Goal: Task Accomplishment & Management: Use online tool/utility

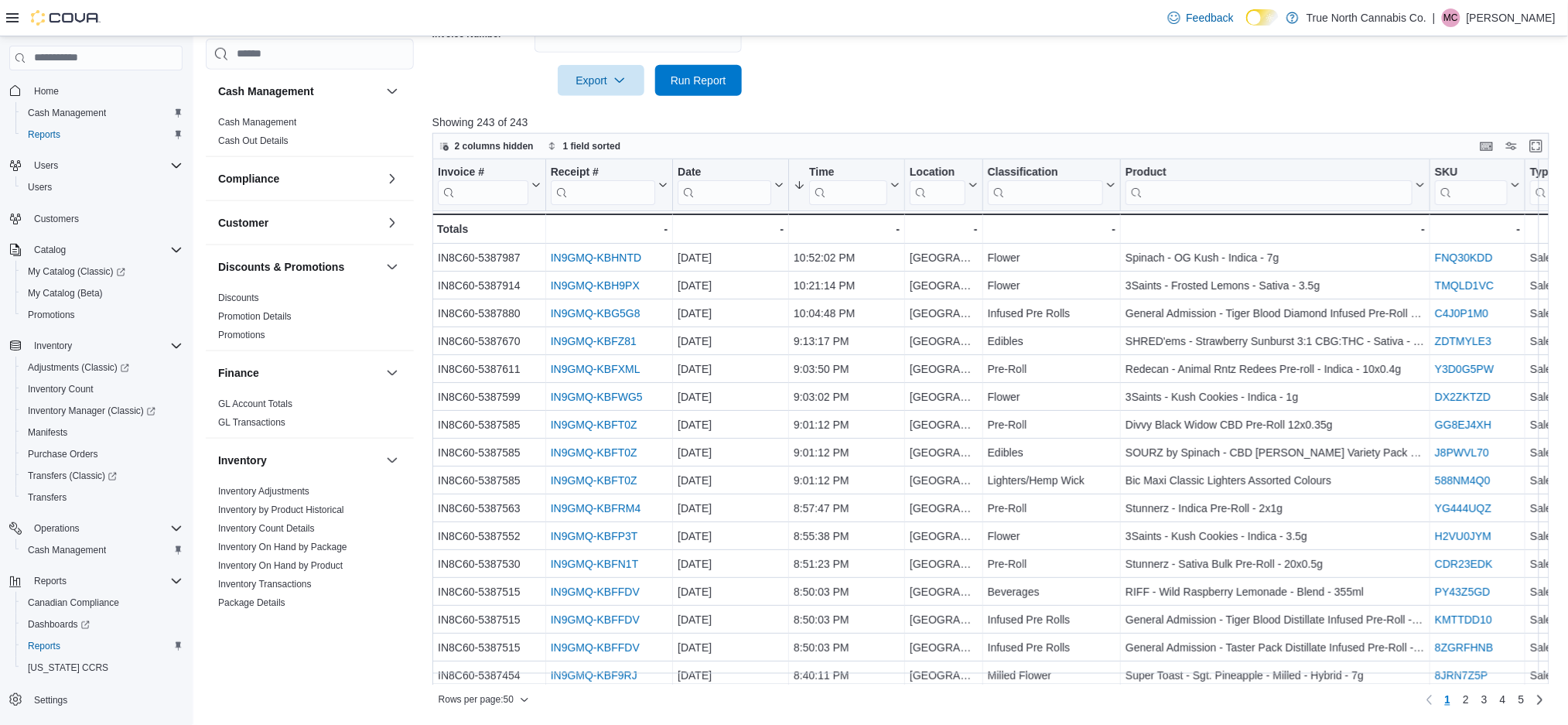
scroll to position [590, 0]
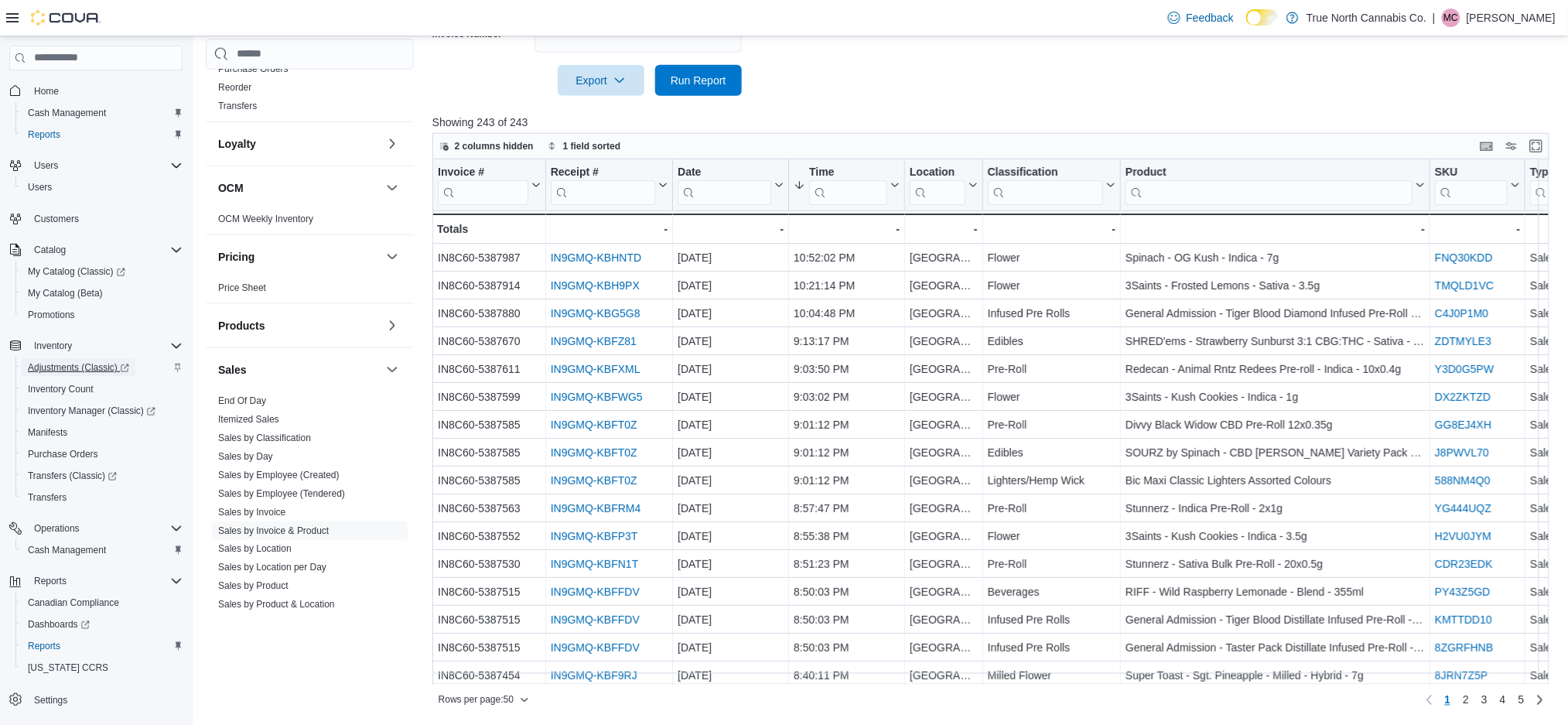
click at [88, 367] on span "Adjustments (Classic)" at bounding box center [78, 367] width 101 height 12
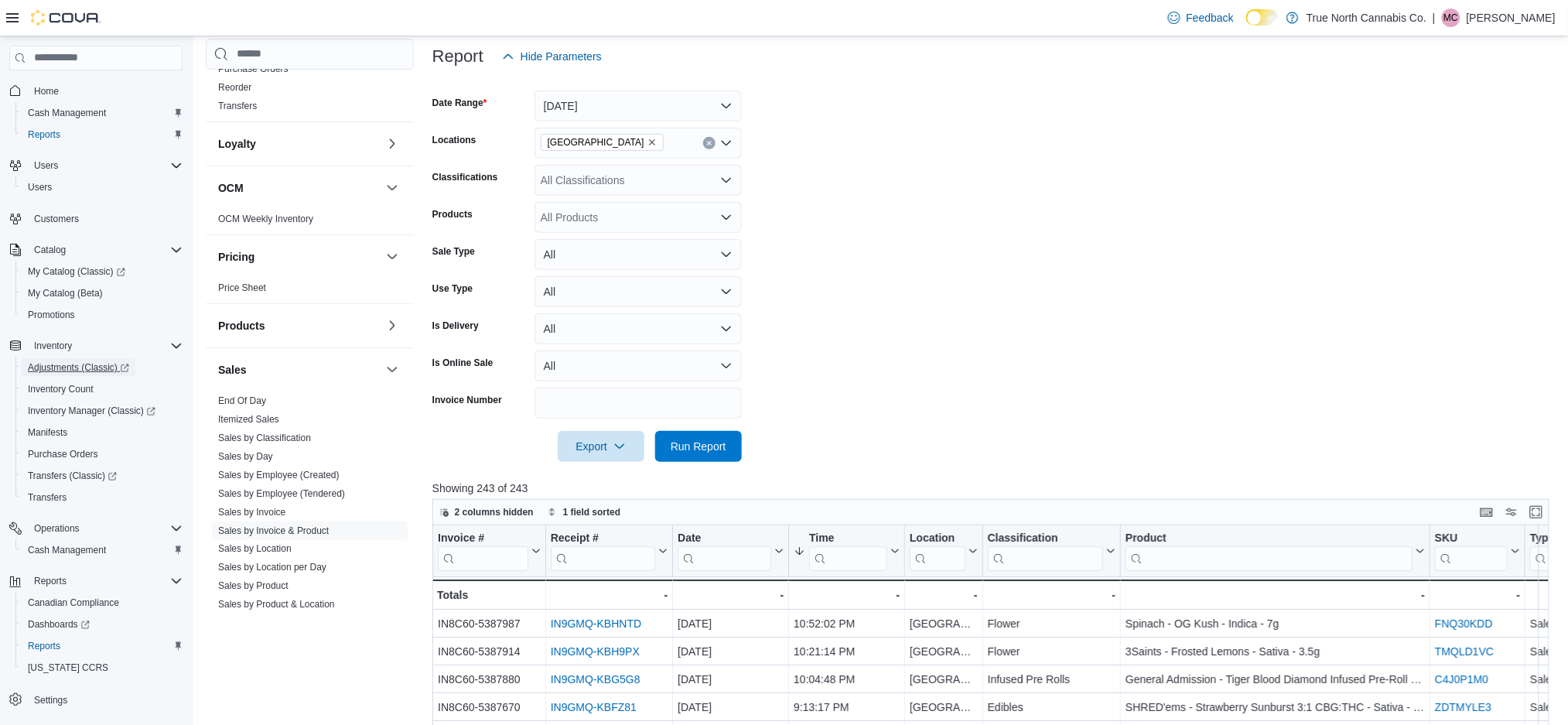
scroll to position [174, 0]
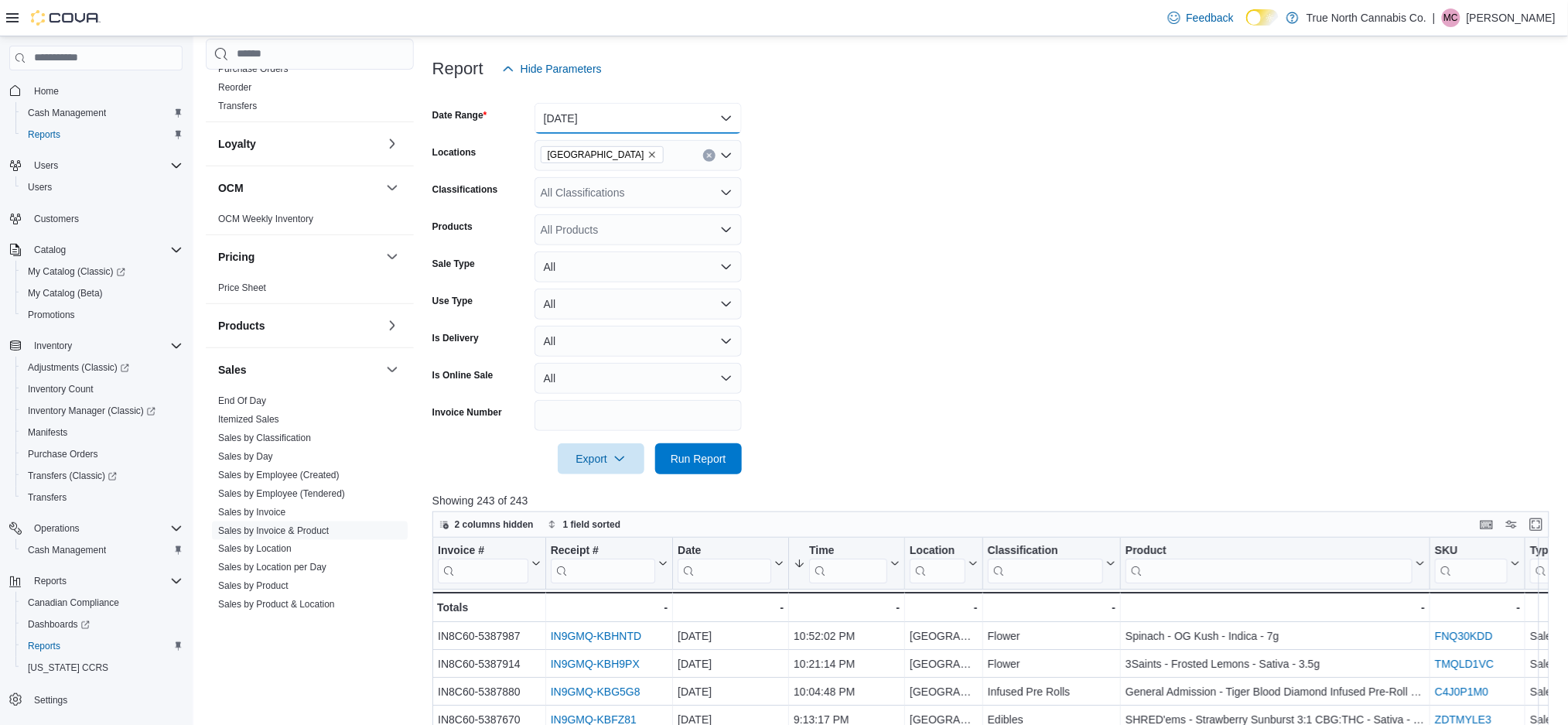
click at [629, 129] on button "Yesterday" at bounding box center [638, 118] width 207 height 31
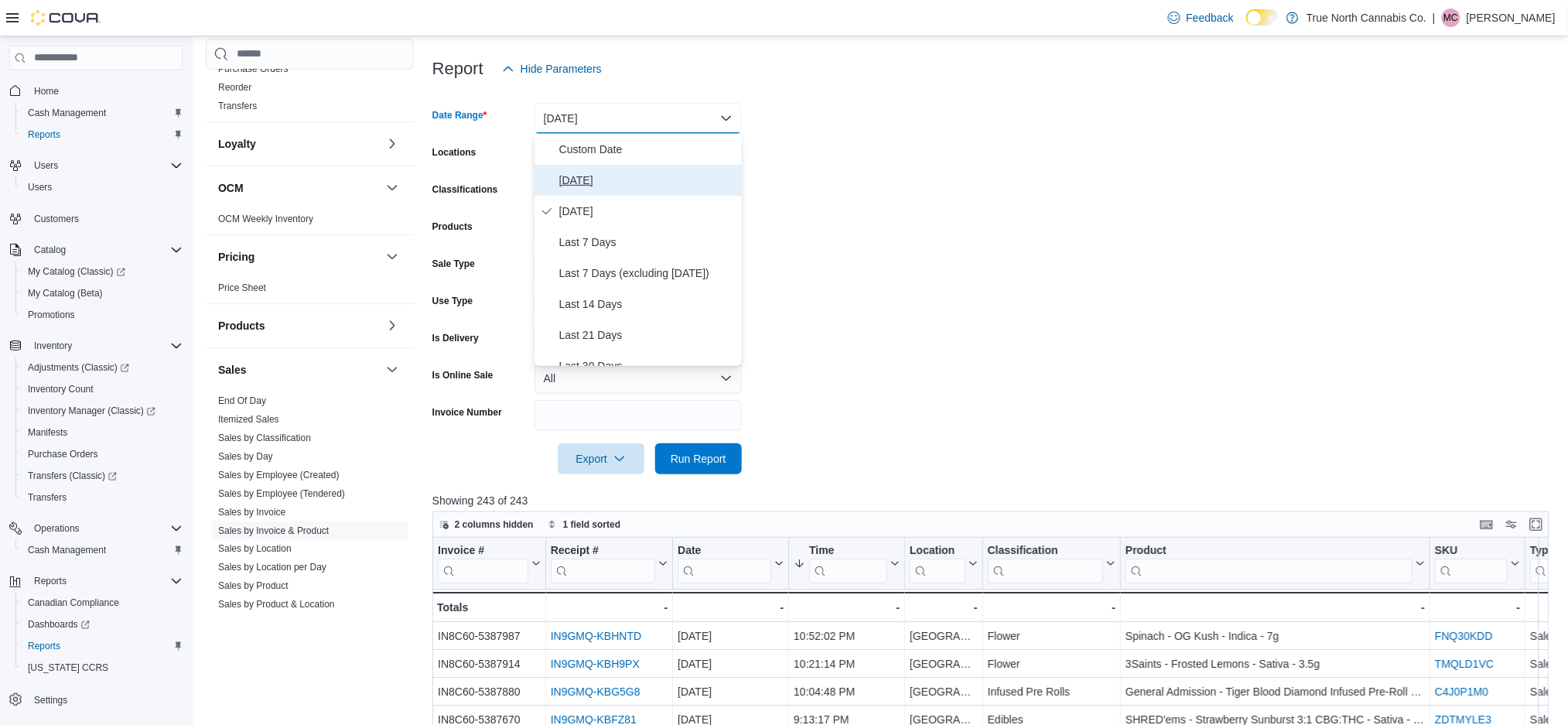
click at [596, 174] on span "Today" at bounding box center [648, 180] width 177 height 19
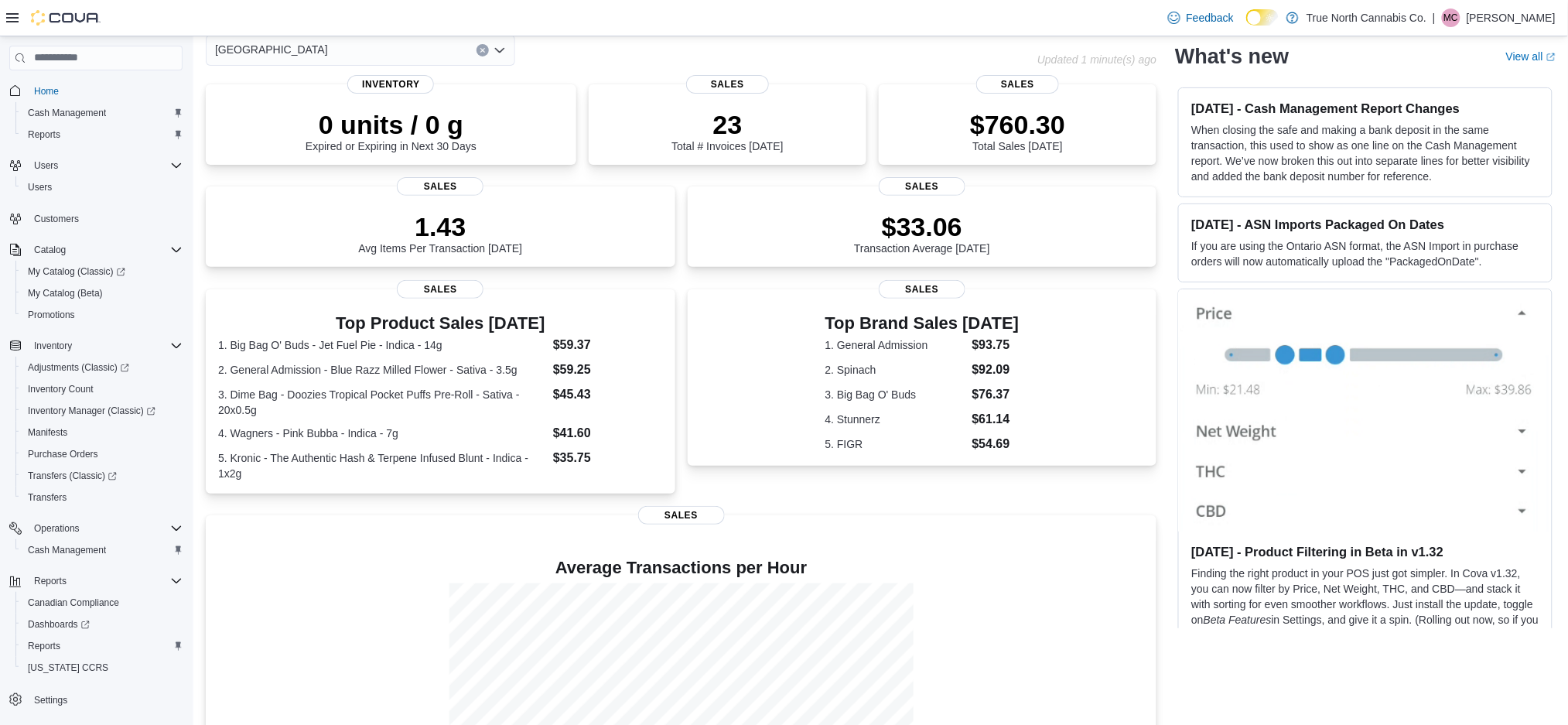
scroll to position [198, 0]
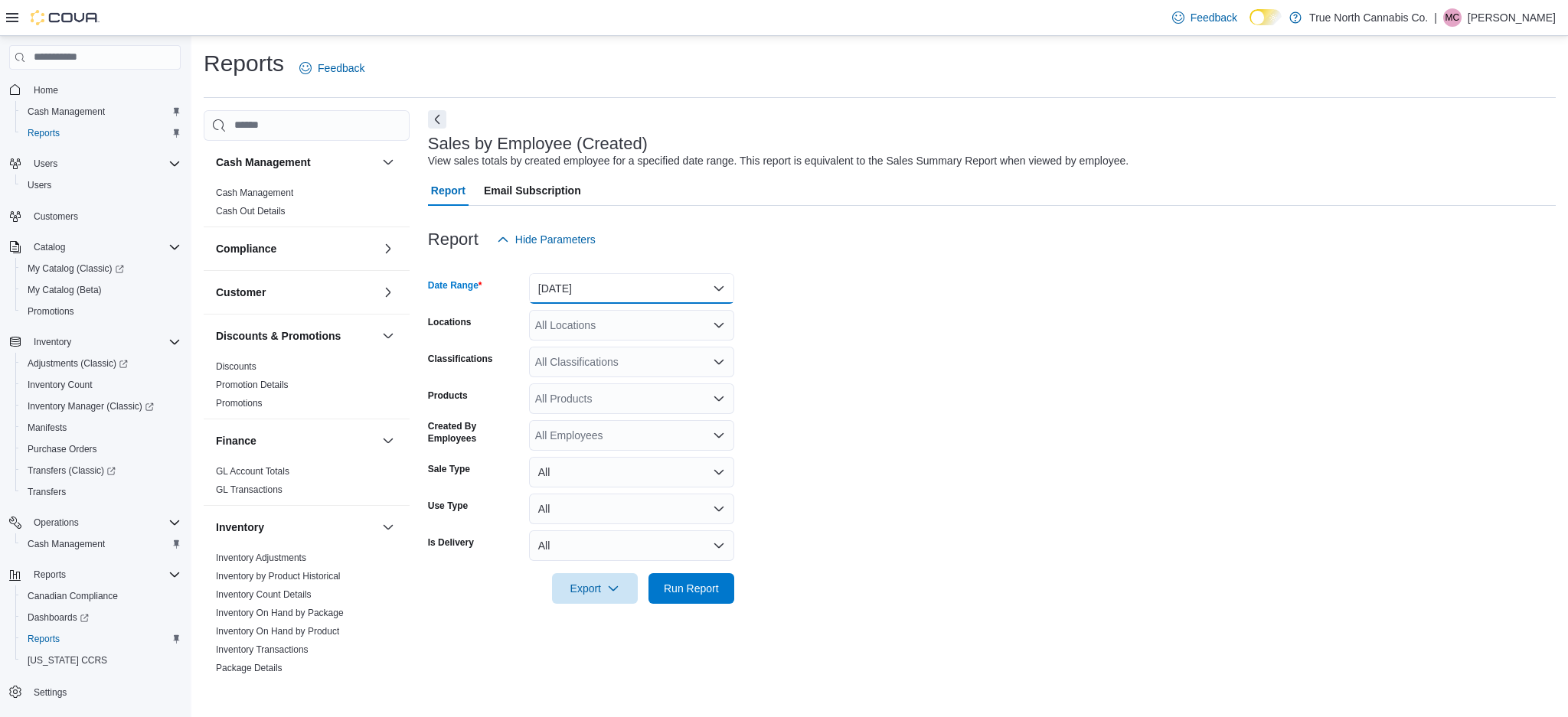
click at [626, 288] on button "Yesterday" at bounding box center [631, 288] width 205 height 31
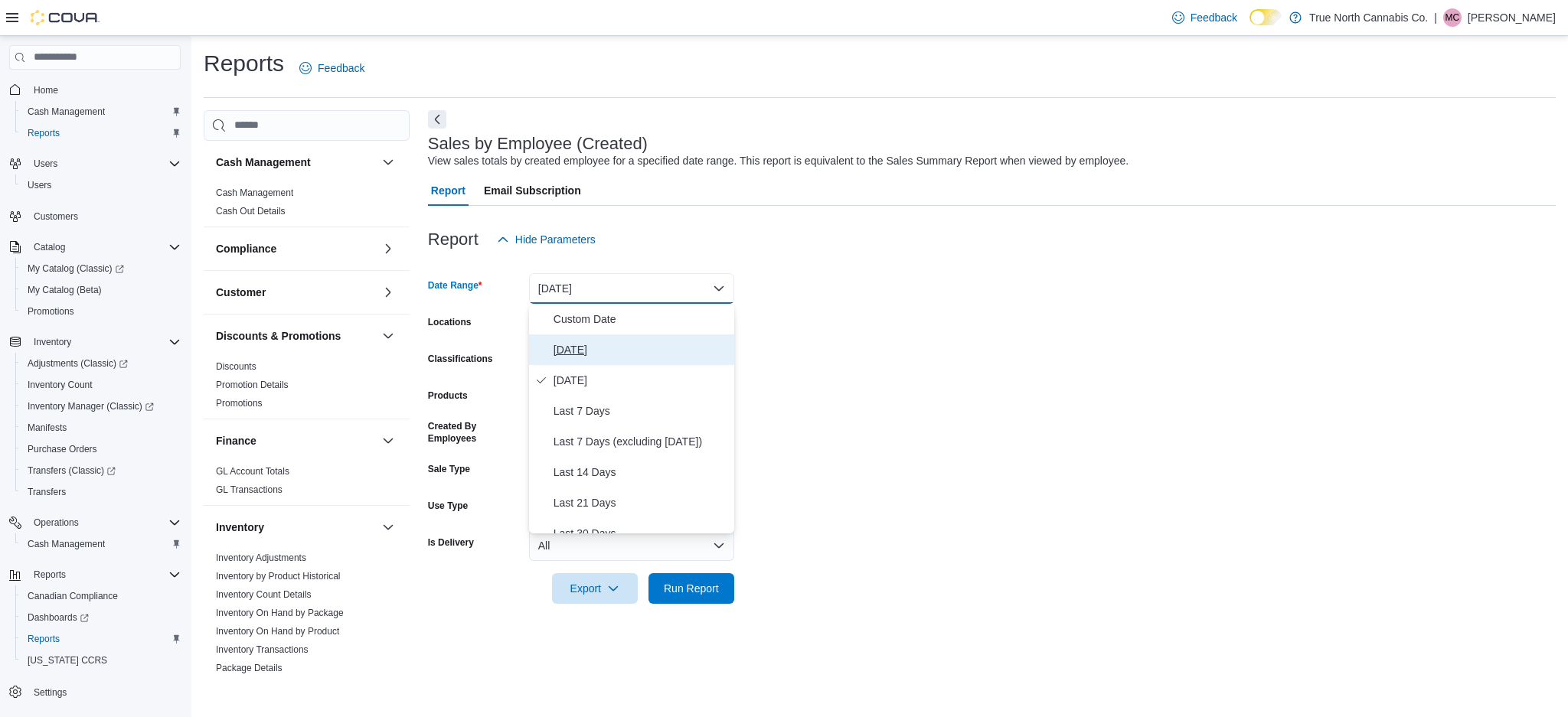
click at [620, 359] on button "Today" at bounding box center [631, 350] width 205 height 31
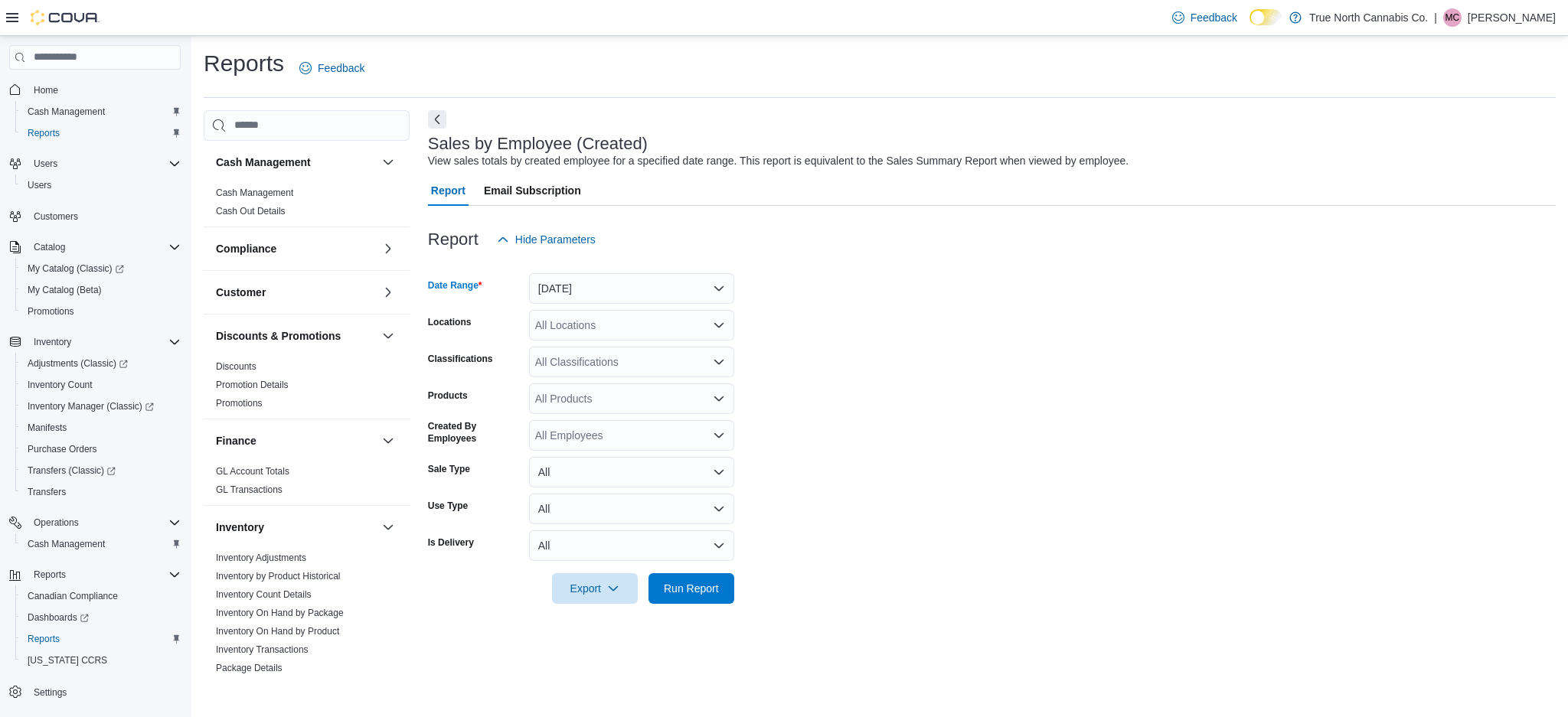
click at [622, 328] on div "All Locations" at bounding box center [631, 325] width 205 height 31
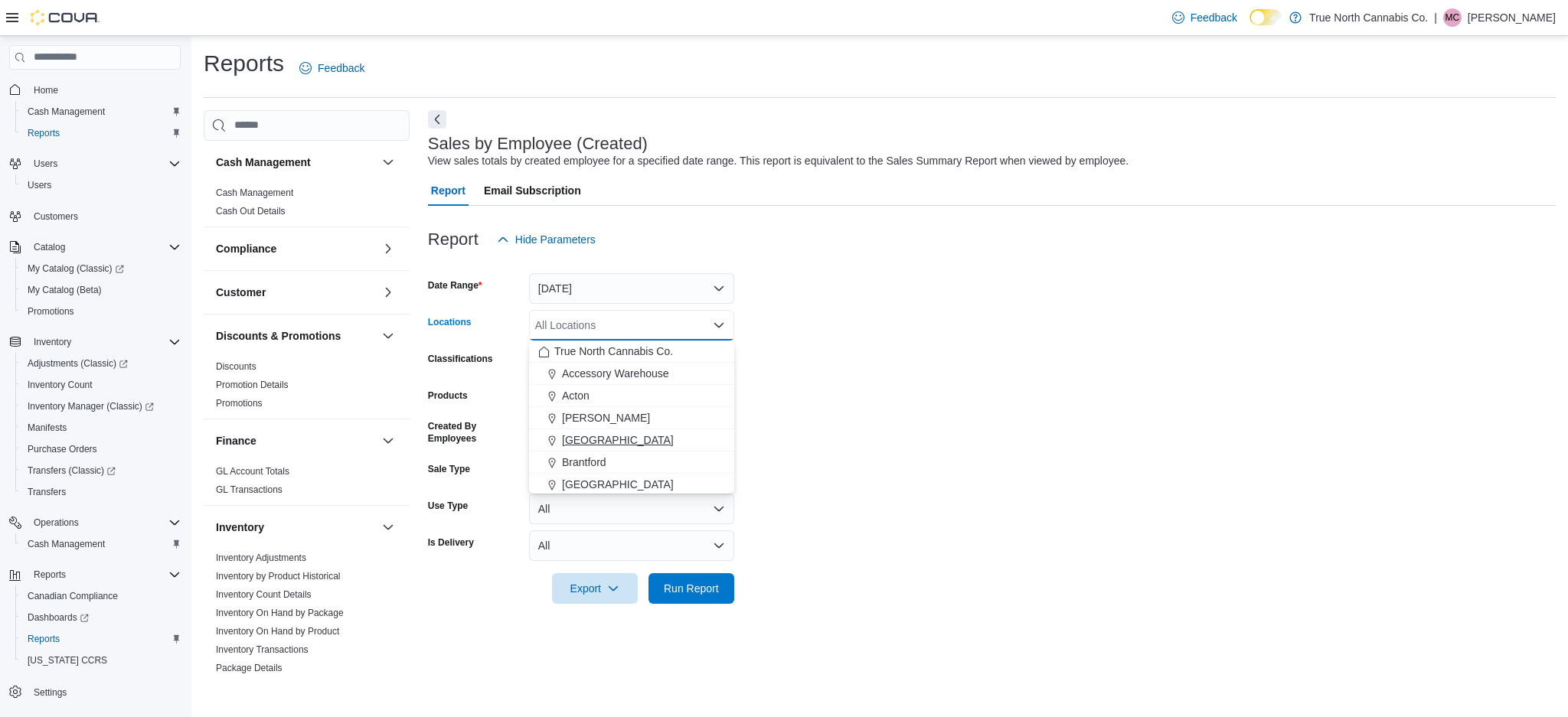
click at [589, 446] on span "[GEOGRAPHIC_DATA]" at bounding box center [618, 440] width 112 height 15
click at [817, 514] on form "Date Range Today Locations Belleville Combo box. Selected. Belleville. Press Ba…" at bounding box center [992, 429] width 1128 height 349
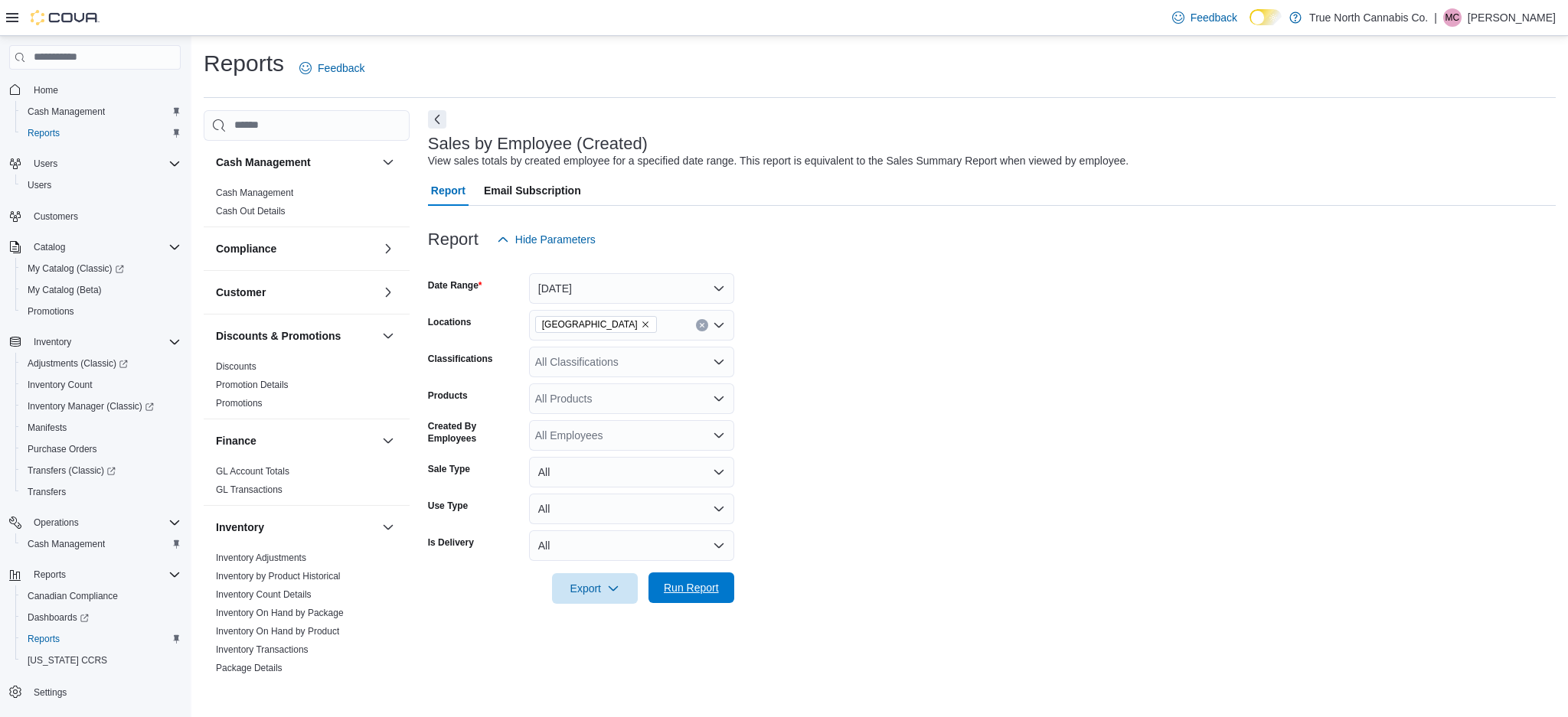
click at [691, 580] on span "Run Report" at bounding box center [692, 587] width 68 height 31
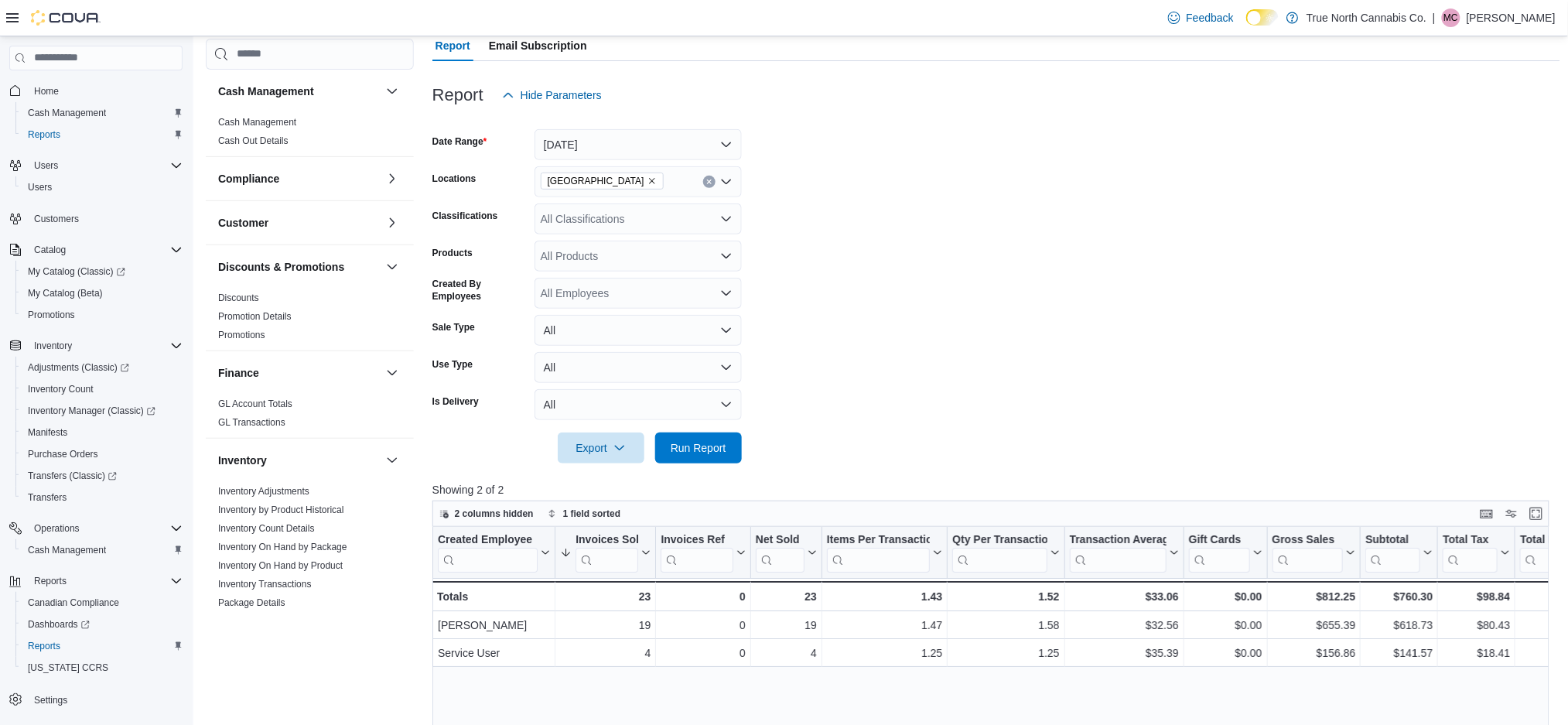
scroll to position [146, 0]
click at [1047, 415] on form "Date Range Today Locations Belleville Classifications All Classifications Produ…" at bounding box center [996, 288] width 1127 height 353
